Goal: Information Seeking & Learning: Find contact information

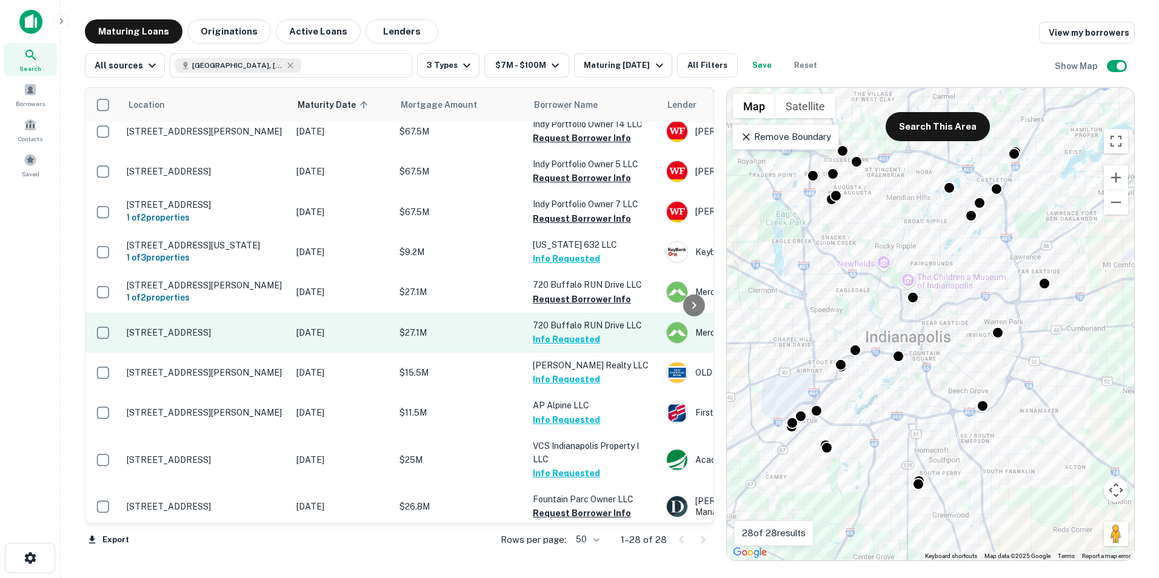
scroll to position [242, 0]
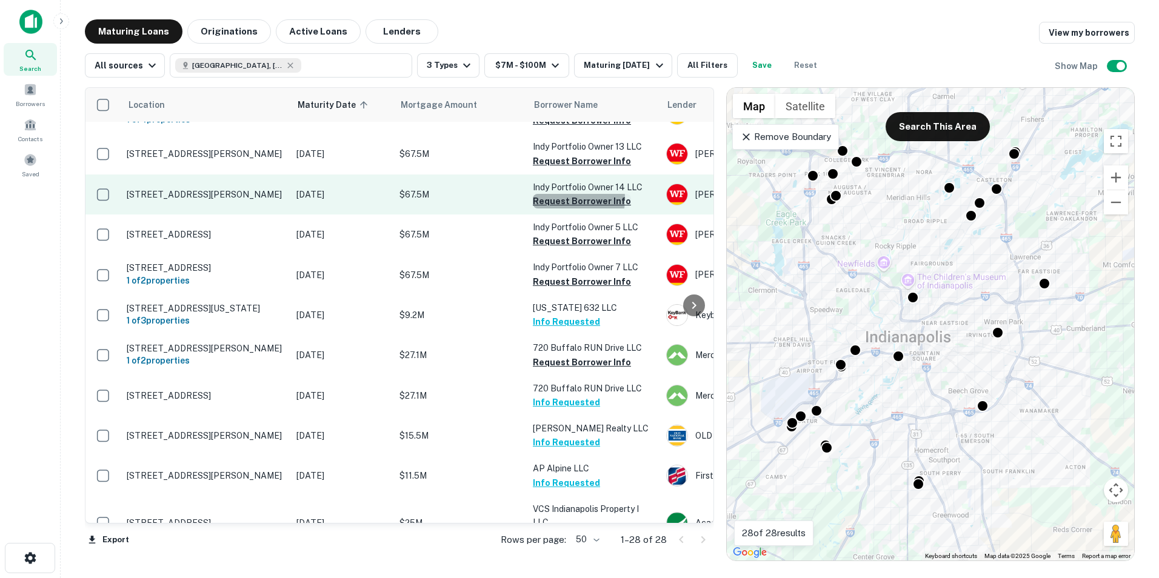
click at [554, 194] on button "Request Borrower Info" at bounding box center [582, 201] width 98 height 15
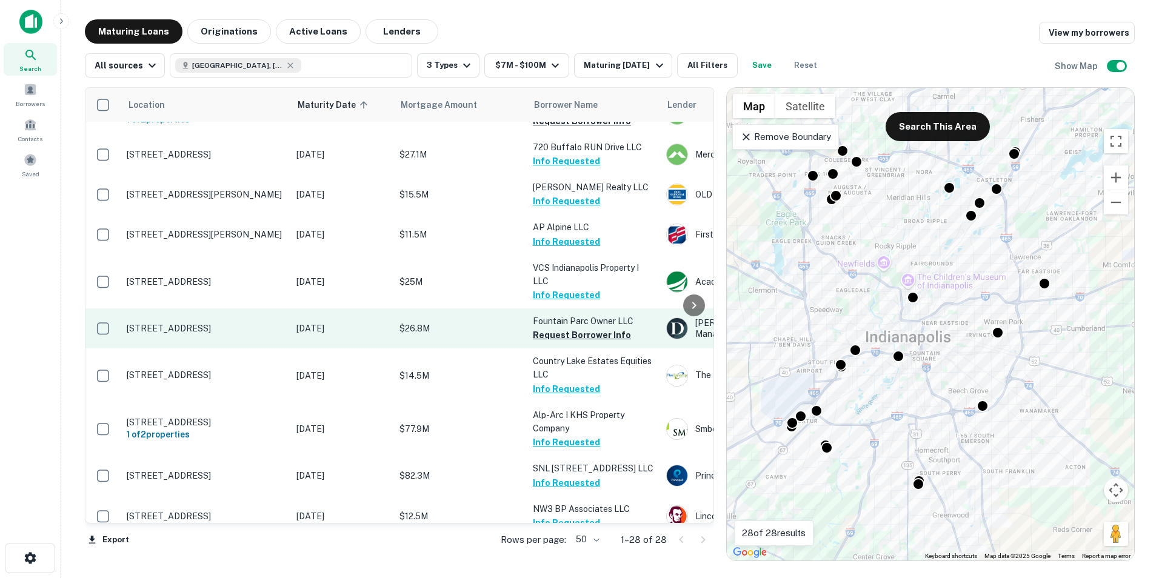
scroll to position [485, 0]
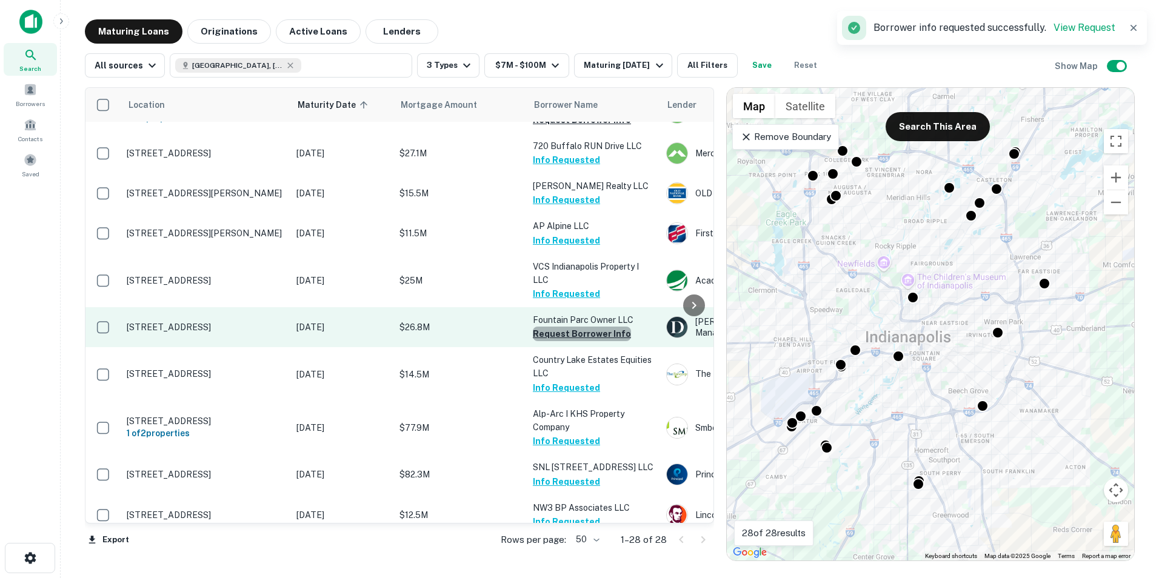
click at [595, 341] on button "Request Borrower Info" at bounding box center [582, 334] width 98 height 15
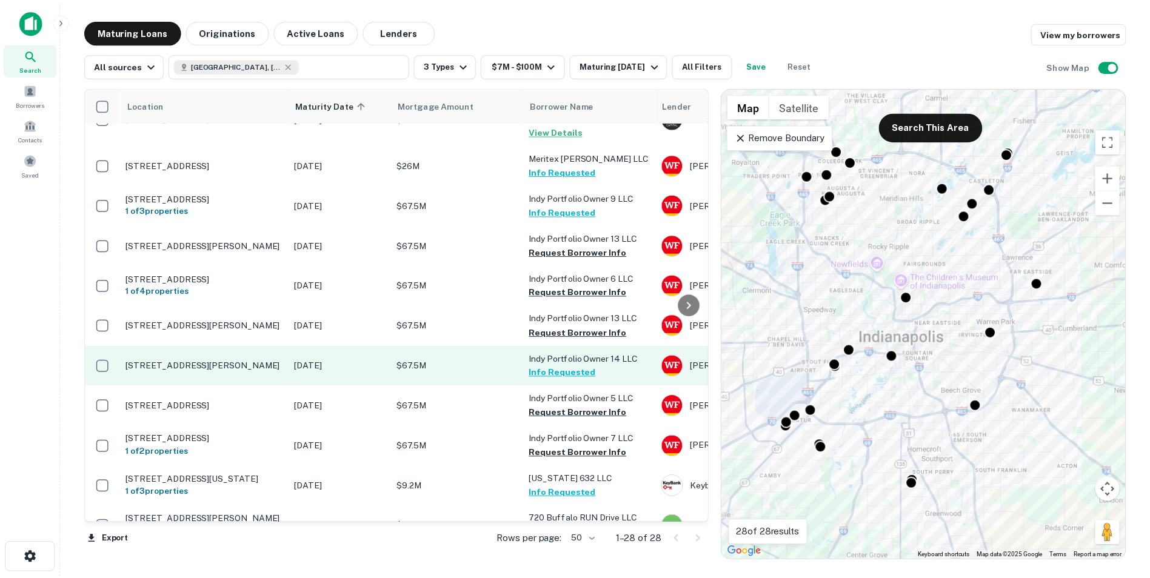
scroll to position [0, 0]
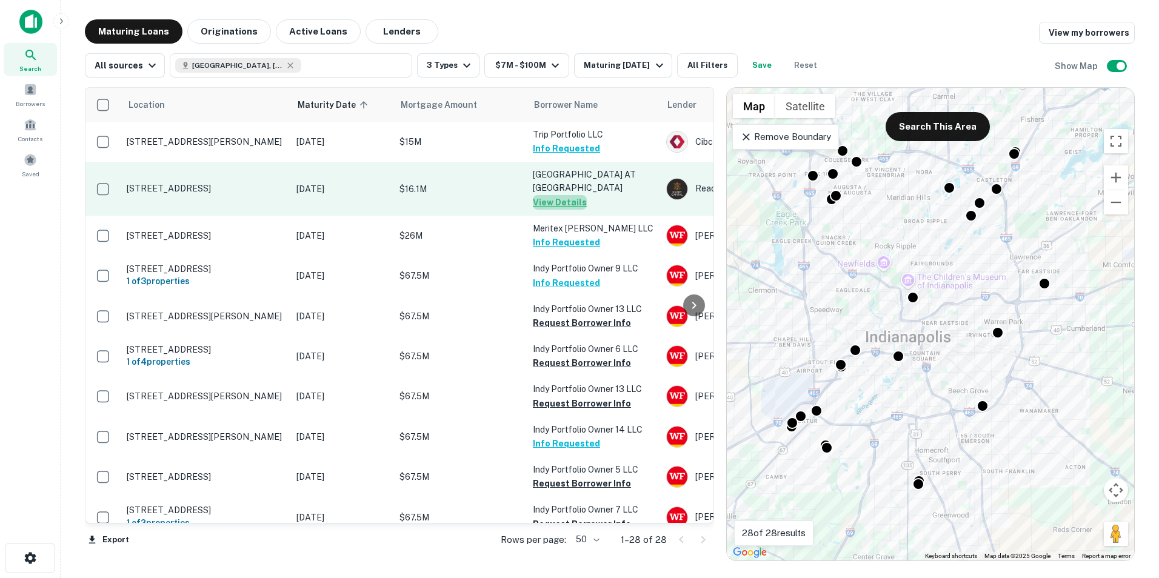
click at [561, 195] on button "View Details" at bounding box center [560, 202] width 54 height 15
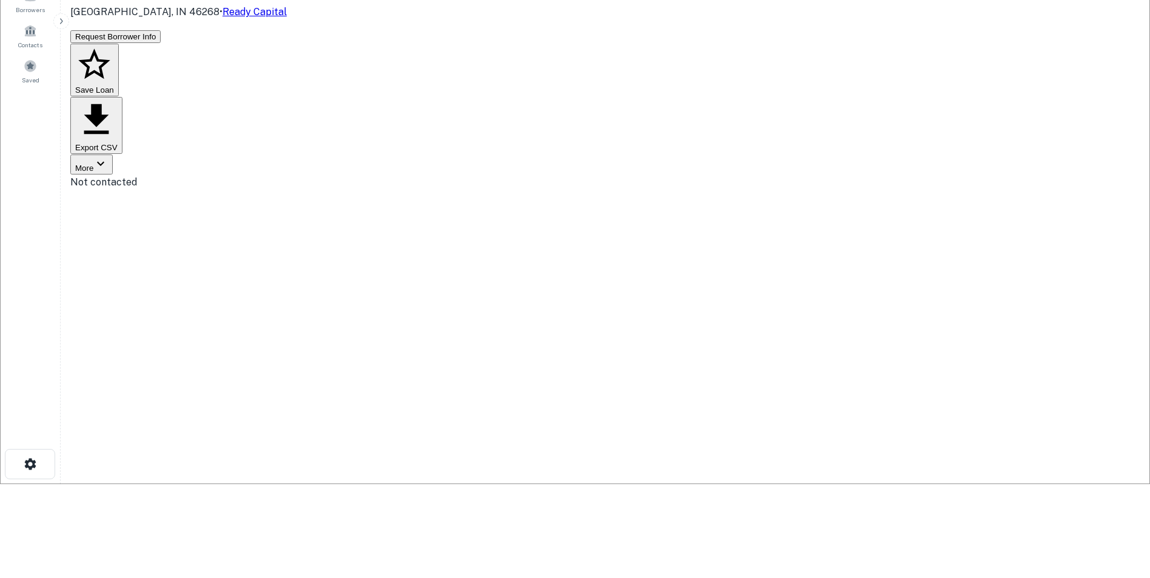
scroll to position [182, 0]
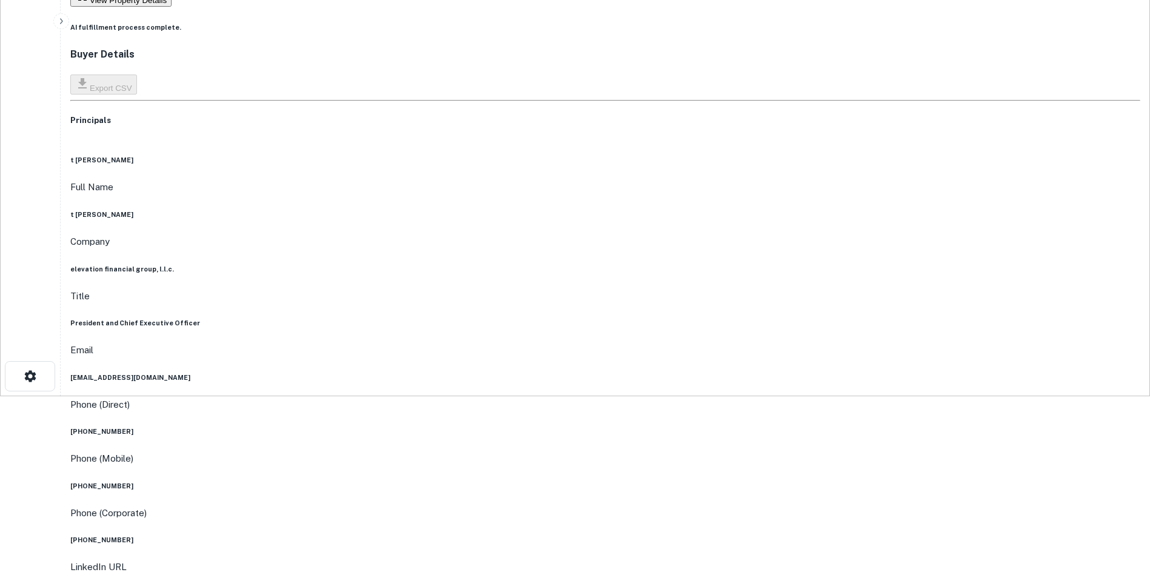
drag, startPoint x: 446, startPoint y: 209, endPoint x: 601, endPoint y: 205, distance: 154.6
click at [601, 205] on div "t [PERSON_NAME] Full Name t [PERSON_NAME] Company elevation financial group, l.…" at bounding box center [605, 457] width 1070 height 604
click at [619, 298] on div "t [PERSON_NAME] Full Name t [PERSON_NAME] Company elevation financial group, l.…" at bounding box center [605, 457] width 1070 height 604
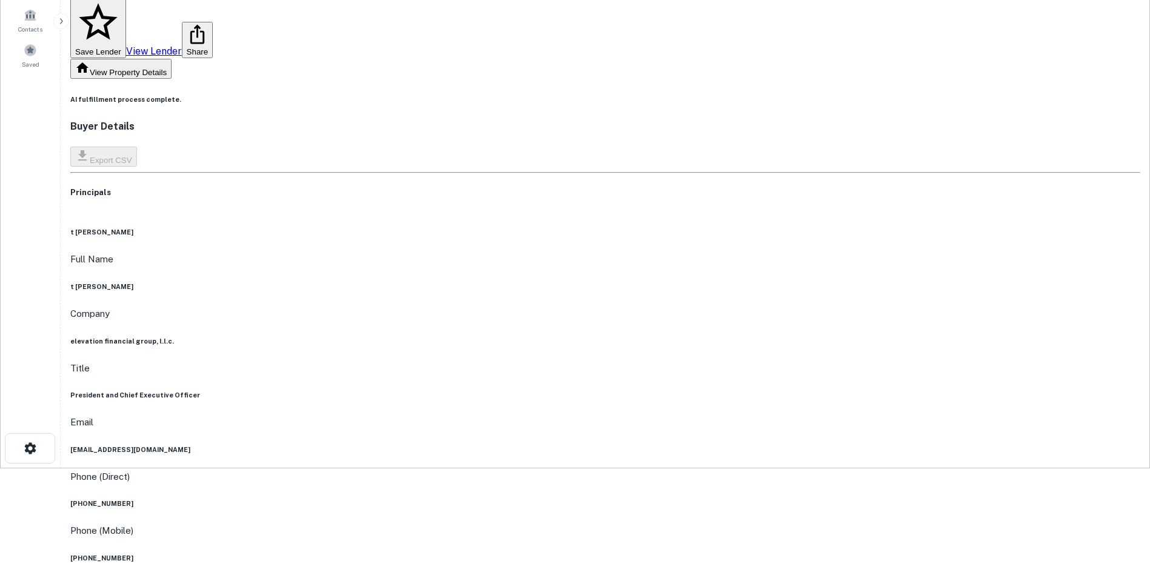
scroll to position [99, 0]
